Goal: Information Seeking & Learning: Learn about a topic

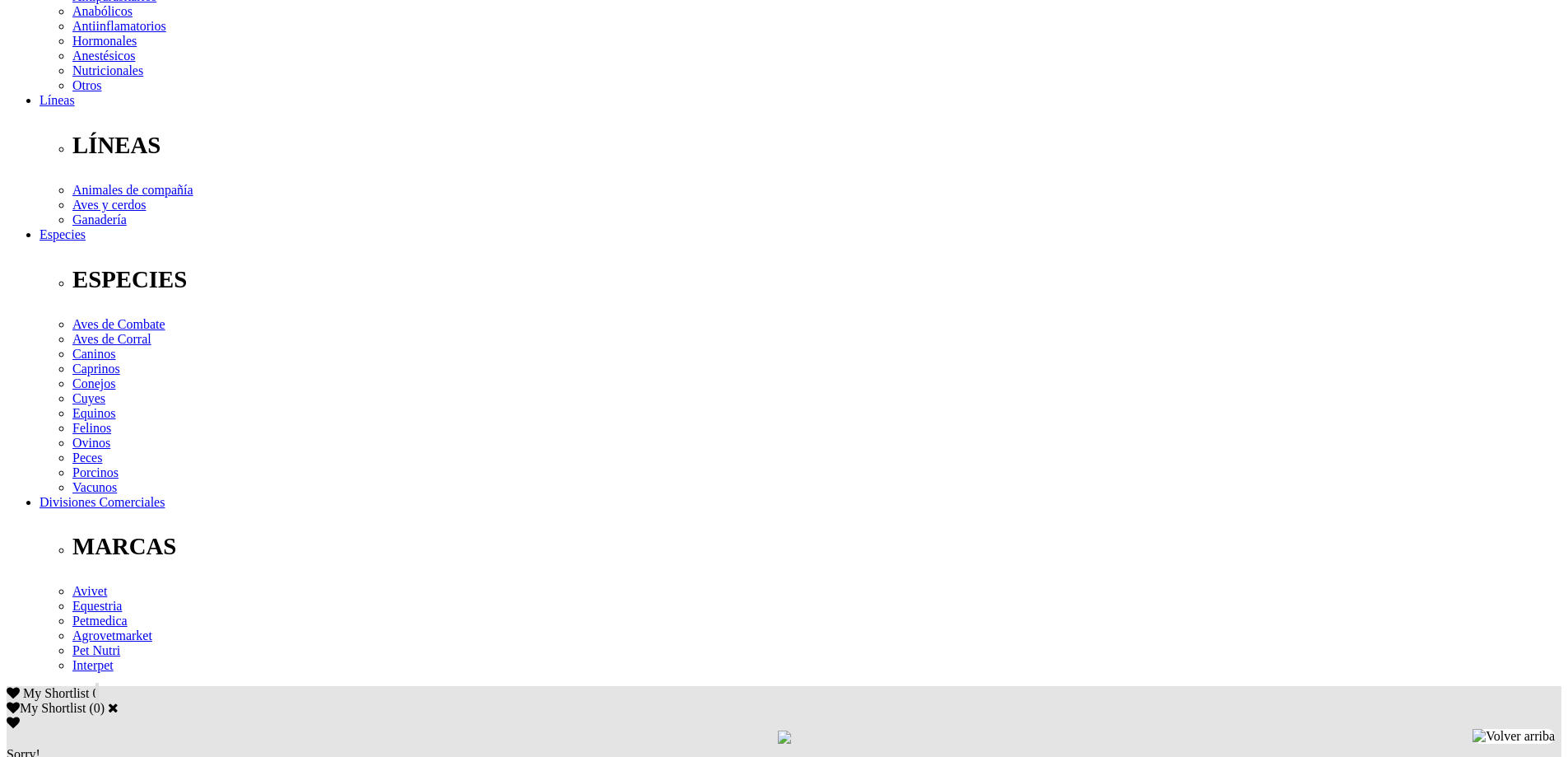
scroll to position [741, 0]
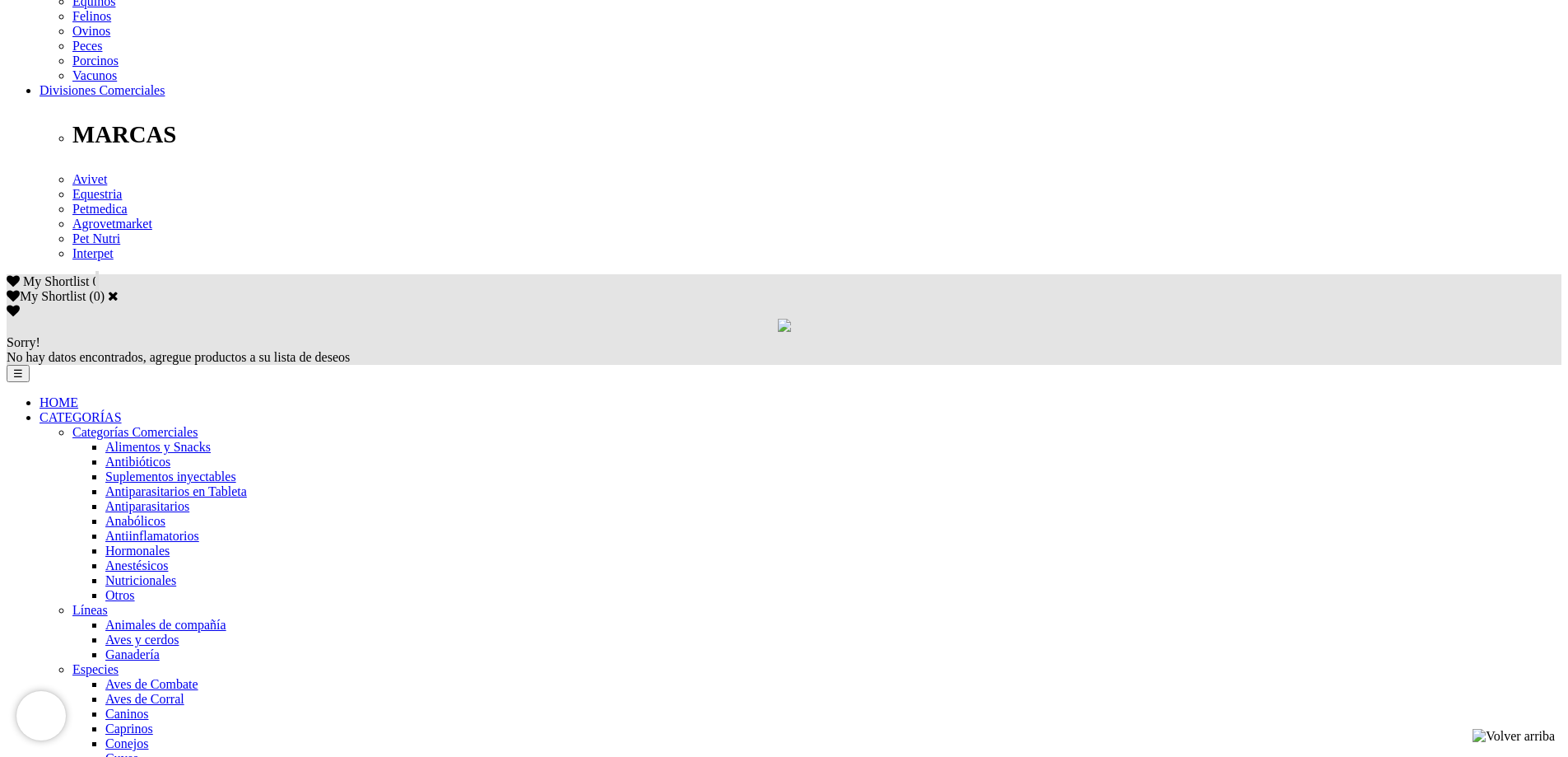
scroll to position [494, 0]
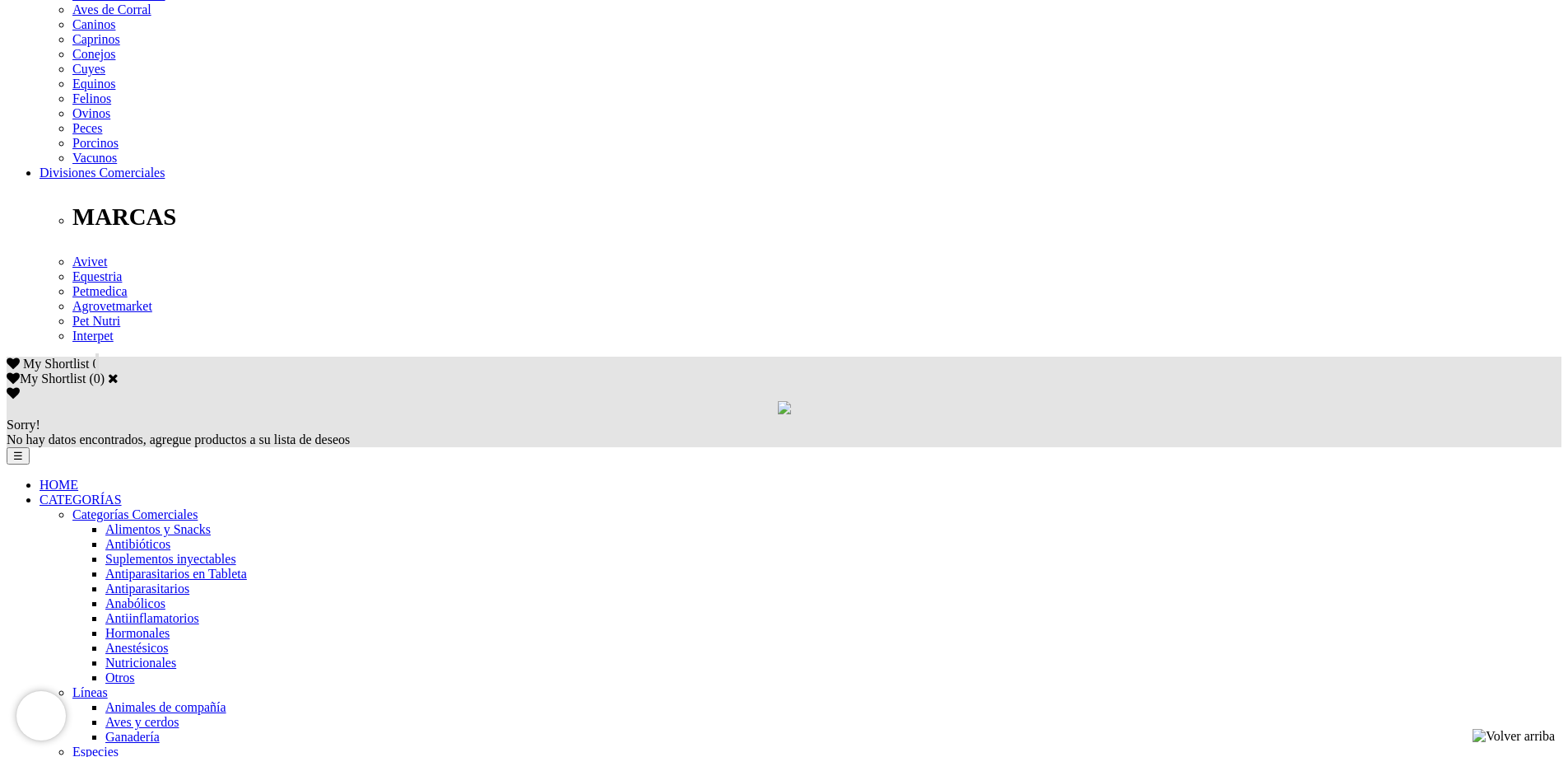
scroll to position [576, 0]
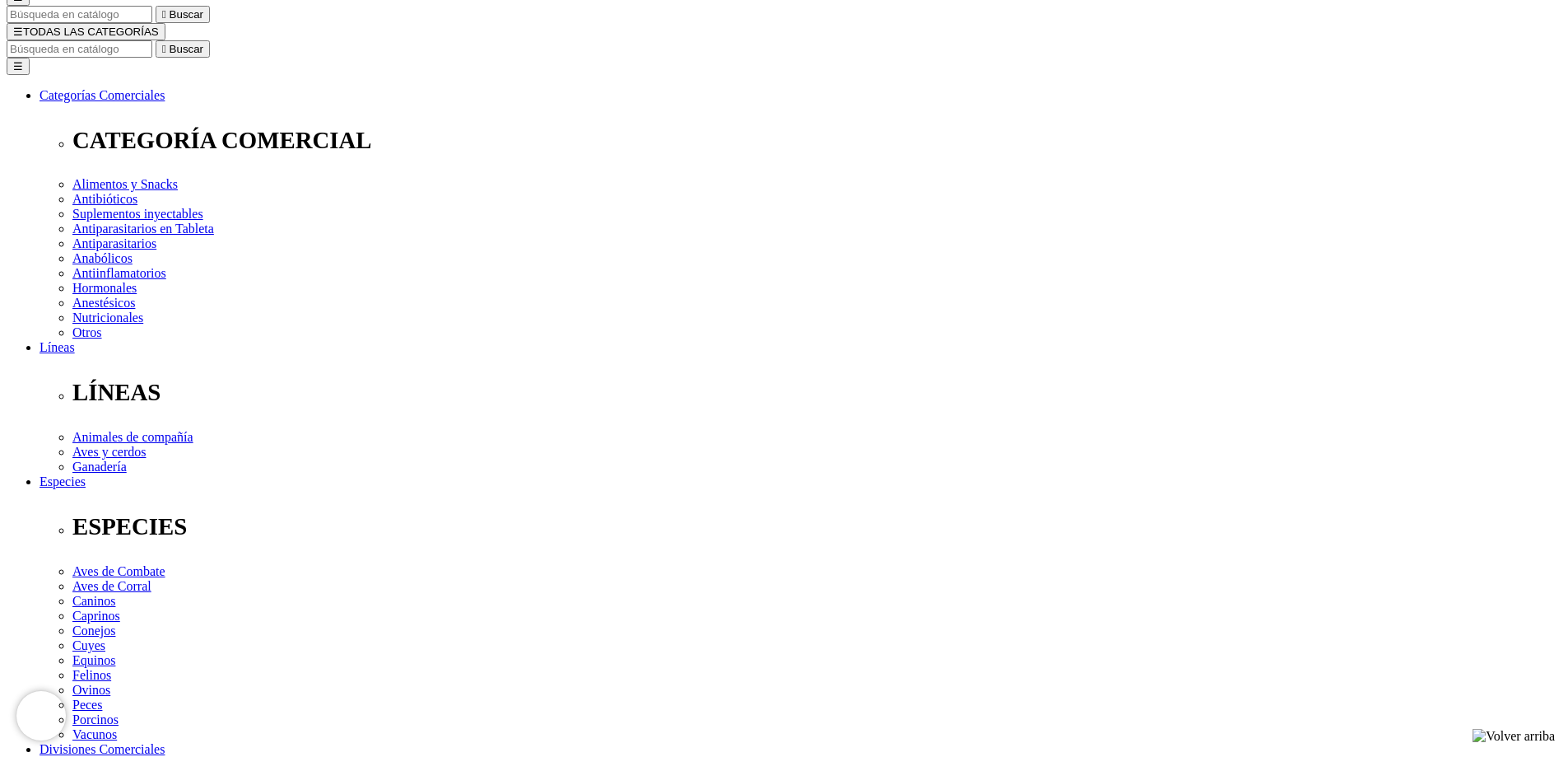
scroll to position [329, 0]
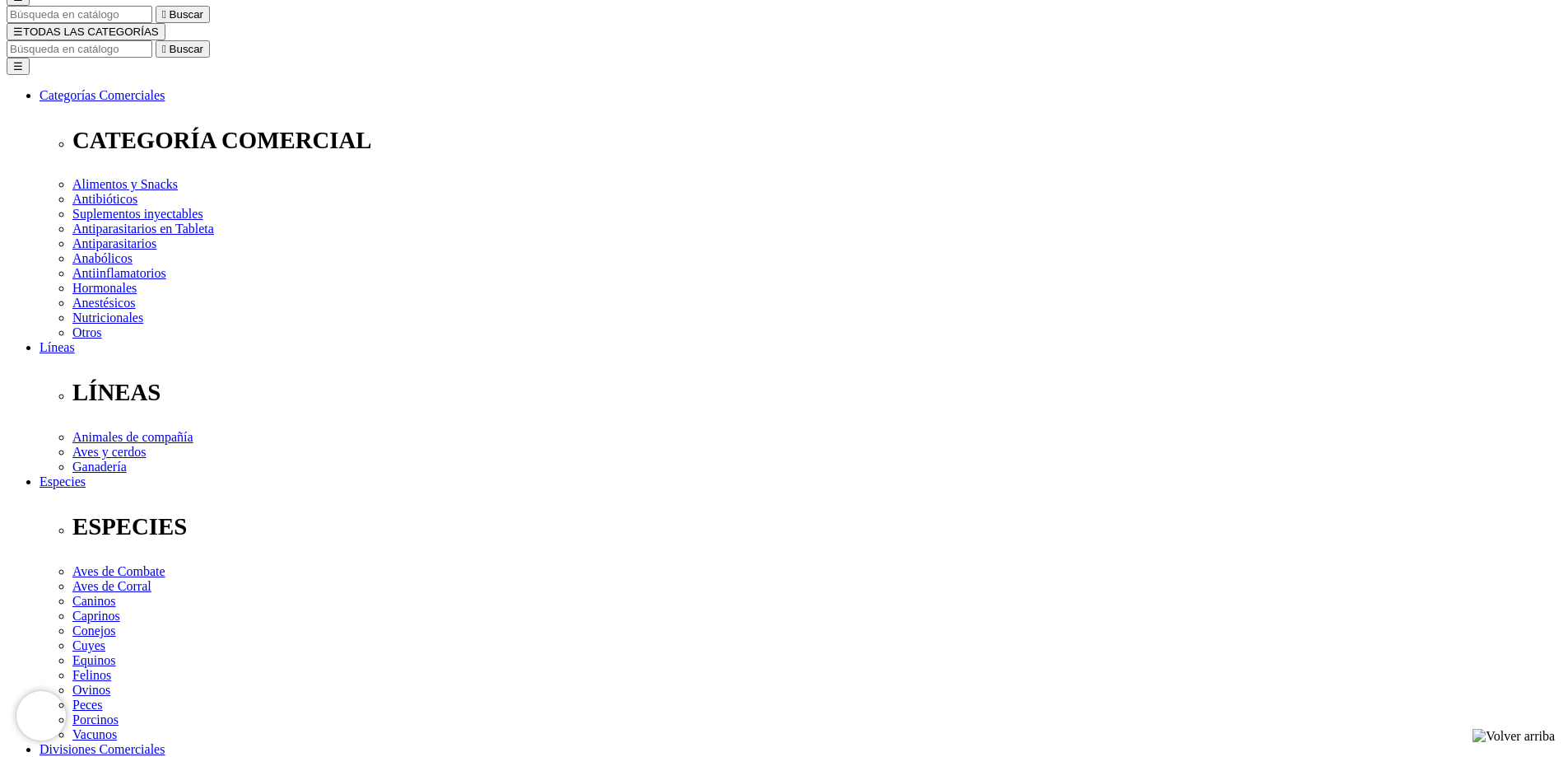
scroll to position [412, 0]
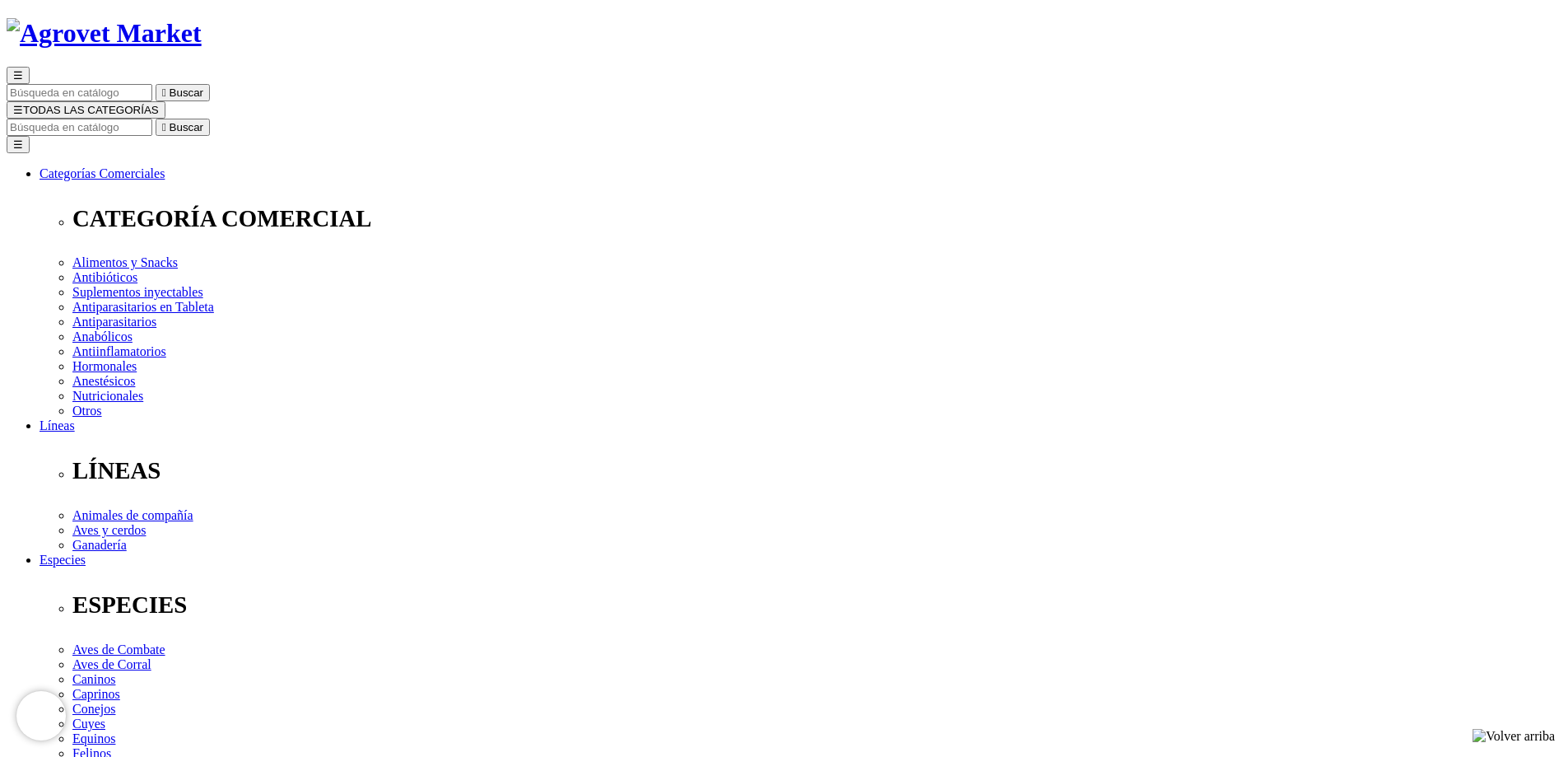
scroll to position [0, 0]
